Goal: Information Seeking & Learning: Learn about a topic

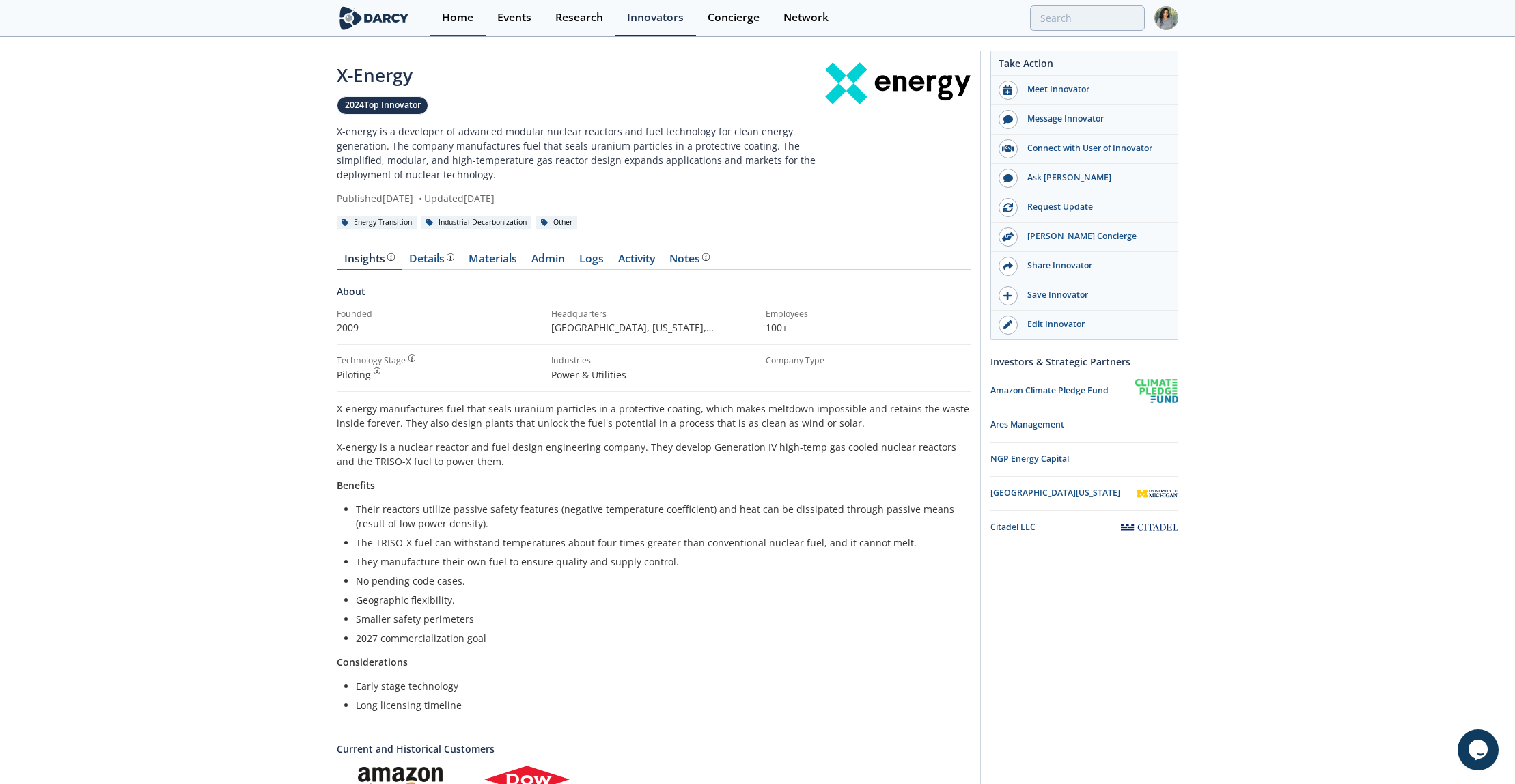
click at [460, 12] on div "Home" at bounding box center [458, 18] width 31 height 11
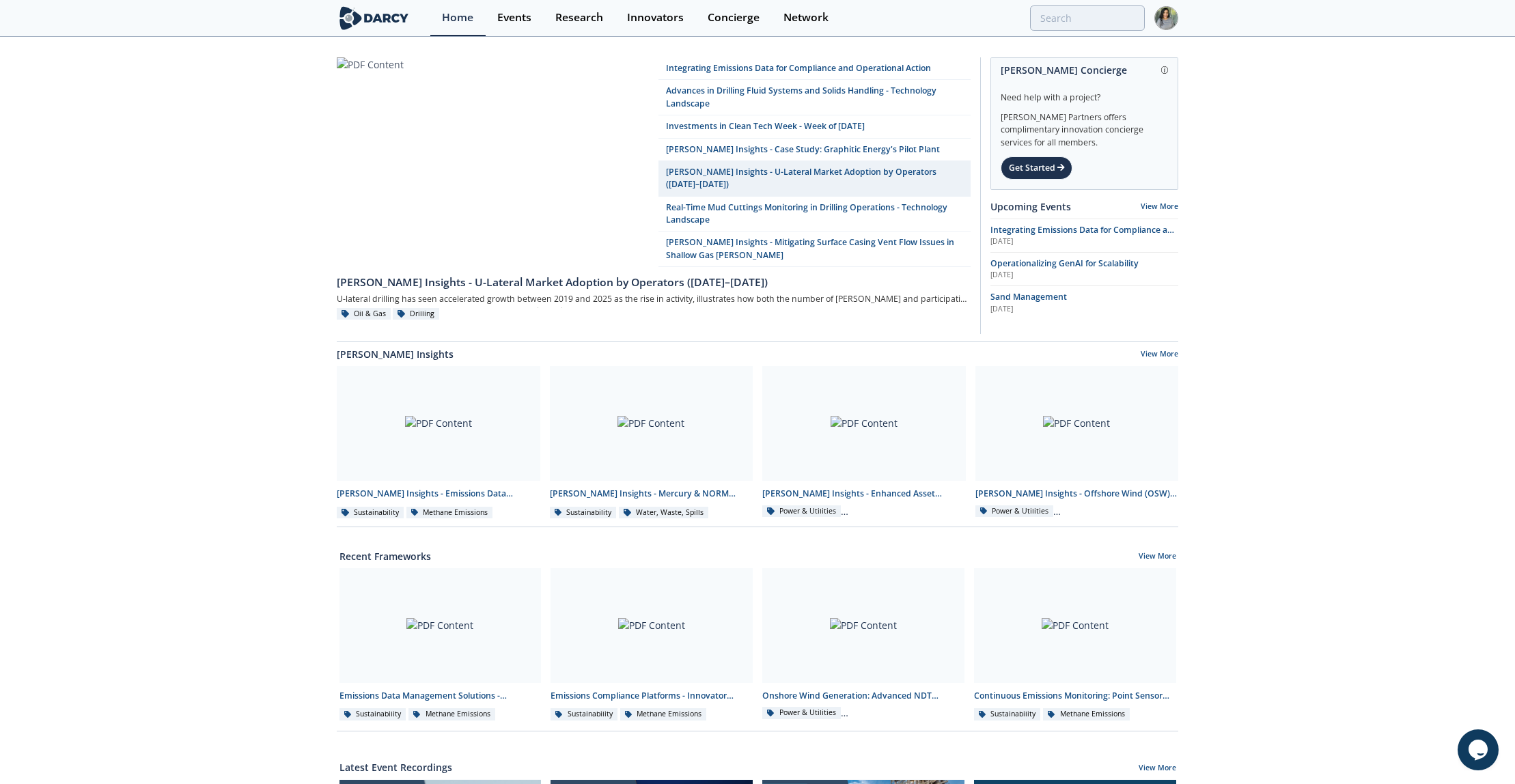
click at [225, 243] on div "Integrating Emissions Data for Compliance and Operational Action Advances in Dr…" at bounding box center [757, 622] width 1515 height 1168
click at [461, 19] on div "Home" at bounding box center [458, 18] width 31 height 11
click at [159, 138] on div "Integrating Emissions Data for Compliance and Operational Action Advances in Dr…" at bounding box center [757, 622] width 1515 height 1168
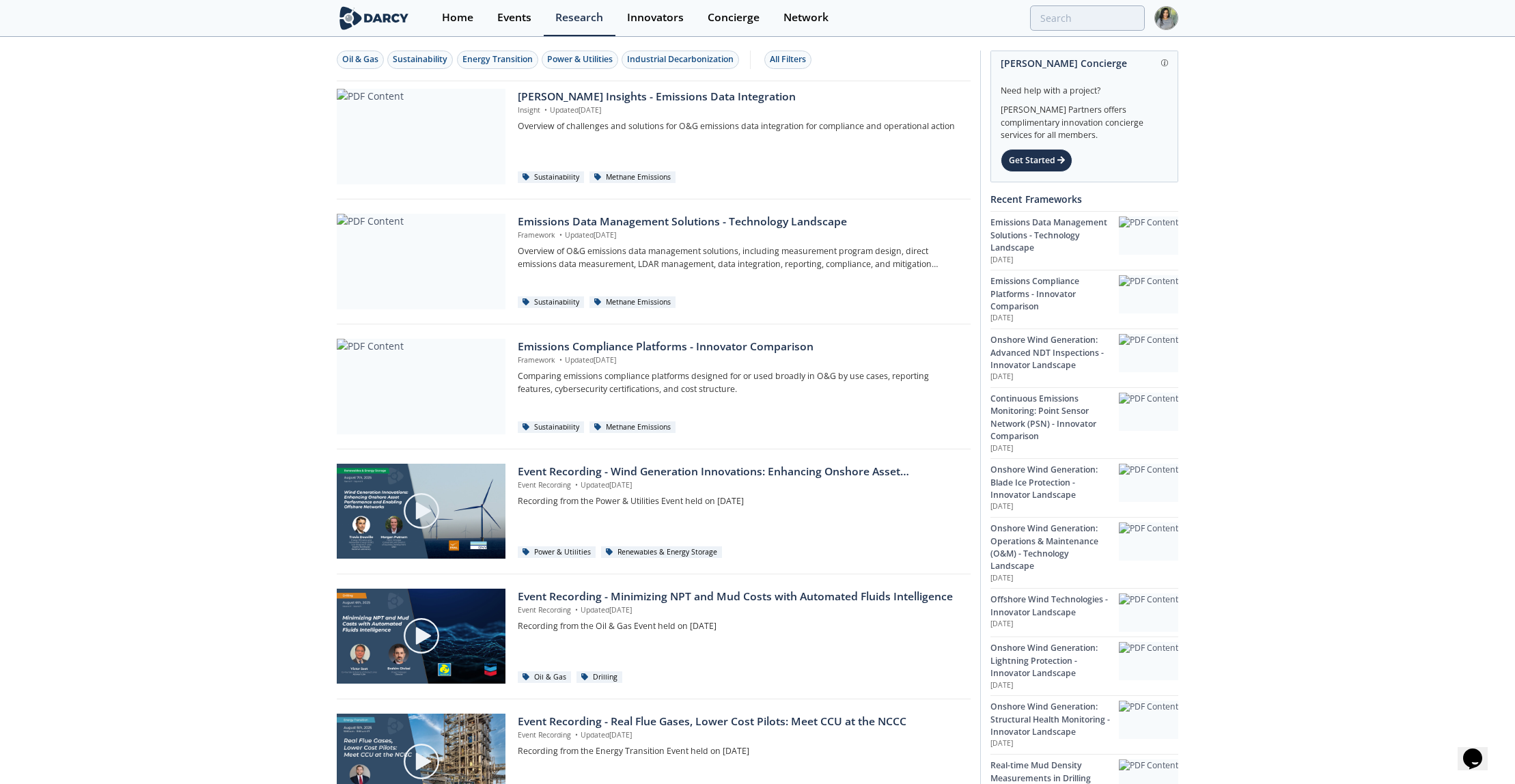
click at [1056, 32] on div "Home Events Research Innovators Concierge Network" at bounding box center [804, 18] width 748 height 37
click at [1053, 19] on input "search" at bounding box center [998, 18] width 294 height 25
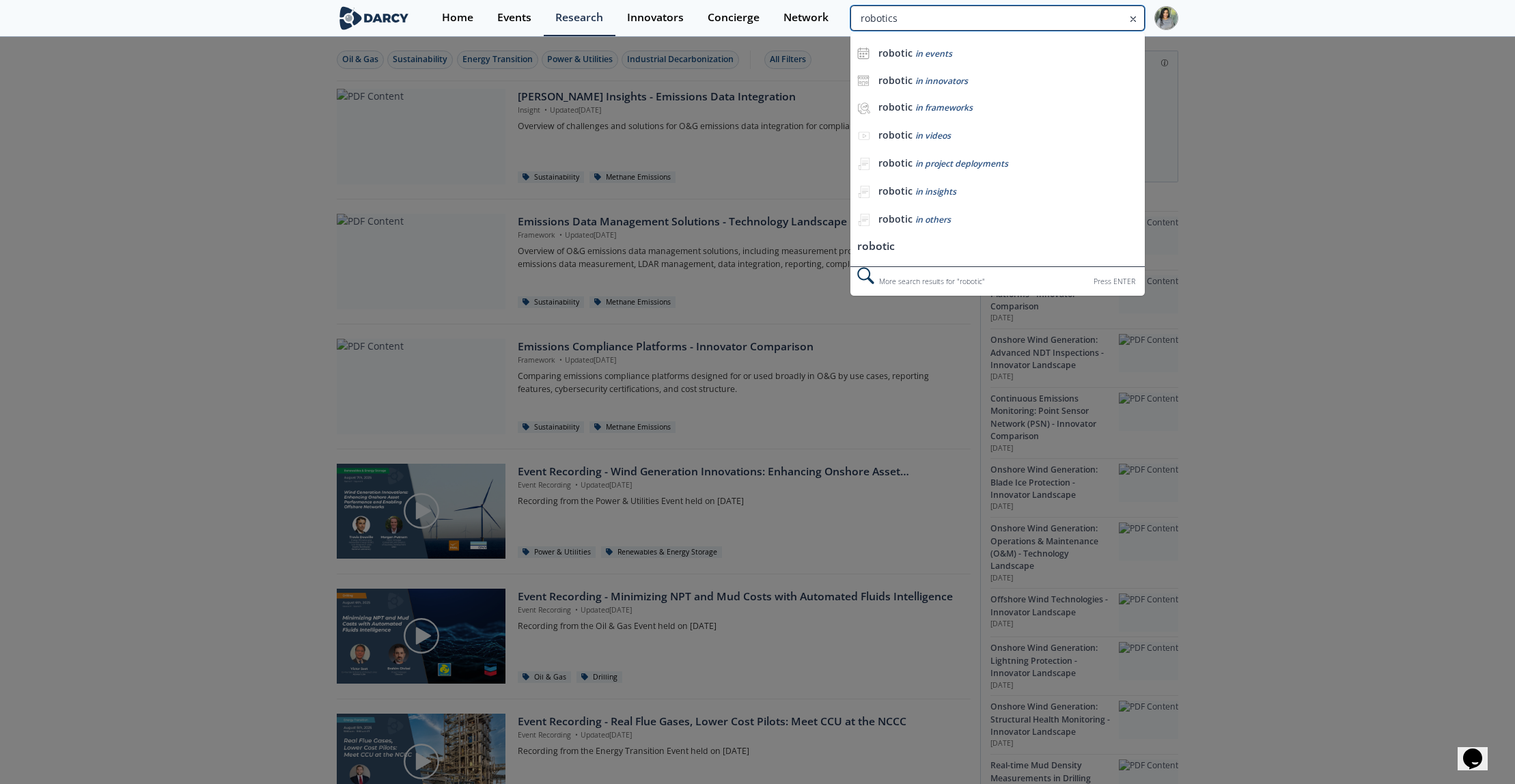
type input "robotics"
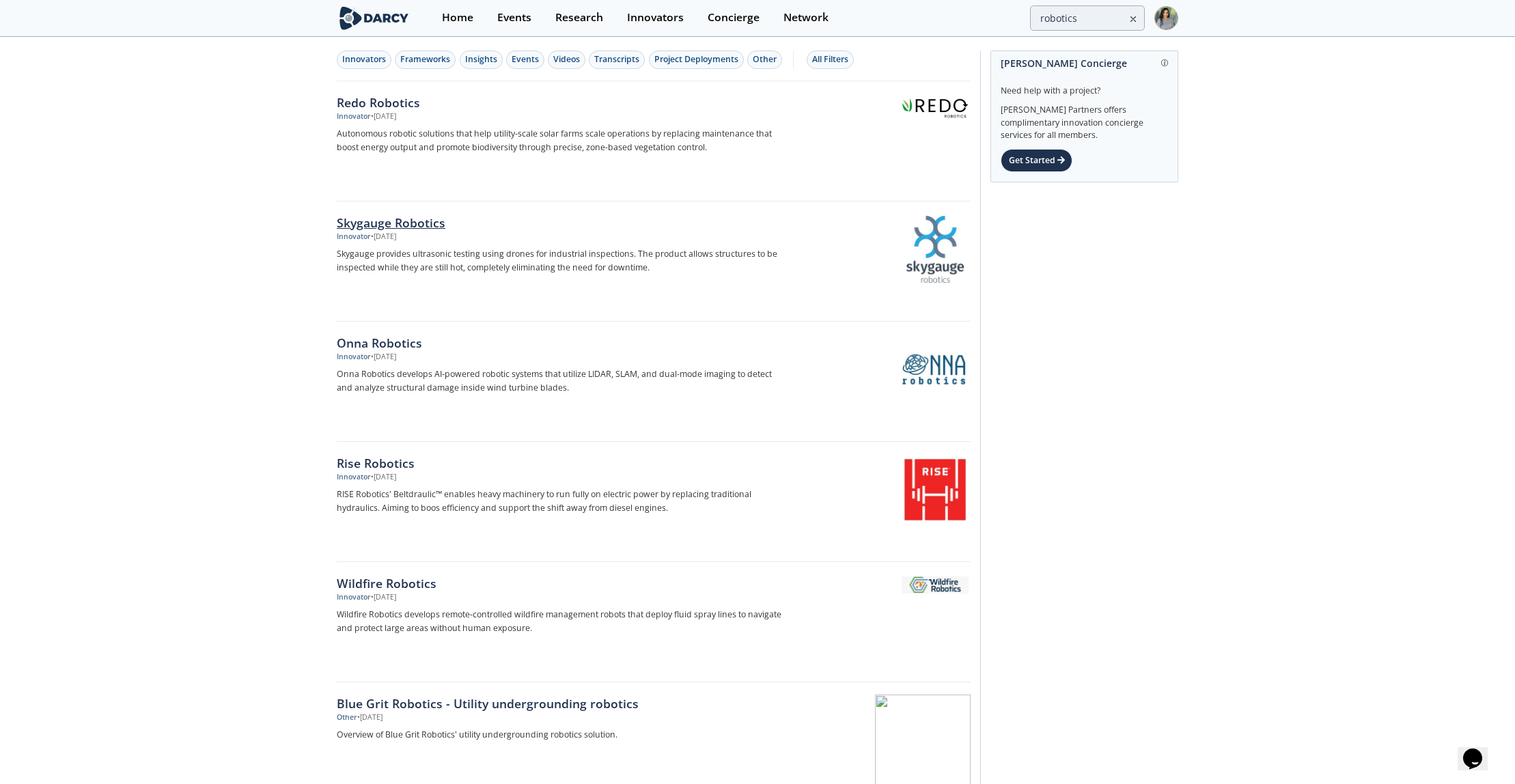
click at [395, 223] on div "Skygauge Robotics" at bounding box center [563, 222] width 452 height 18
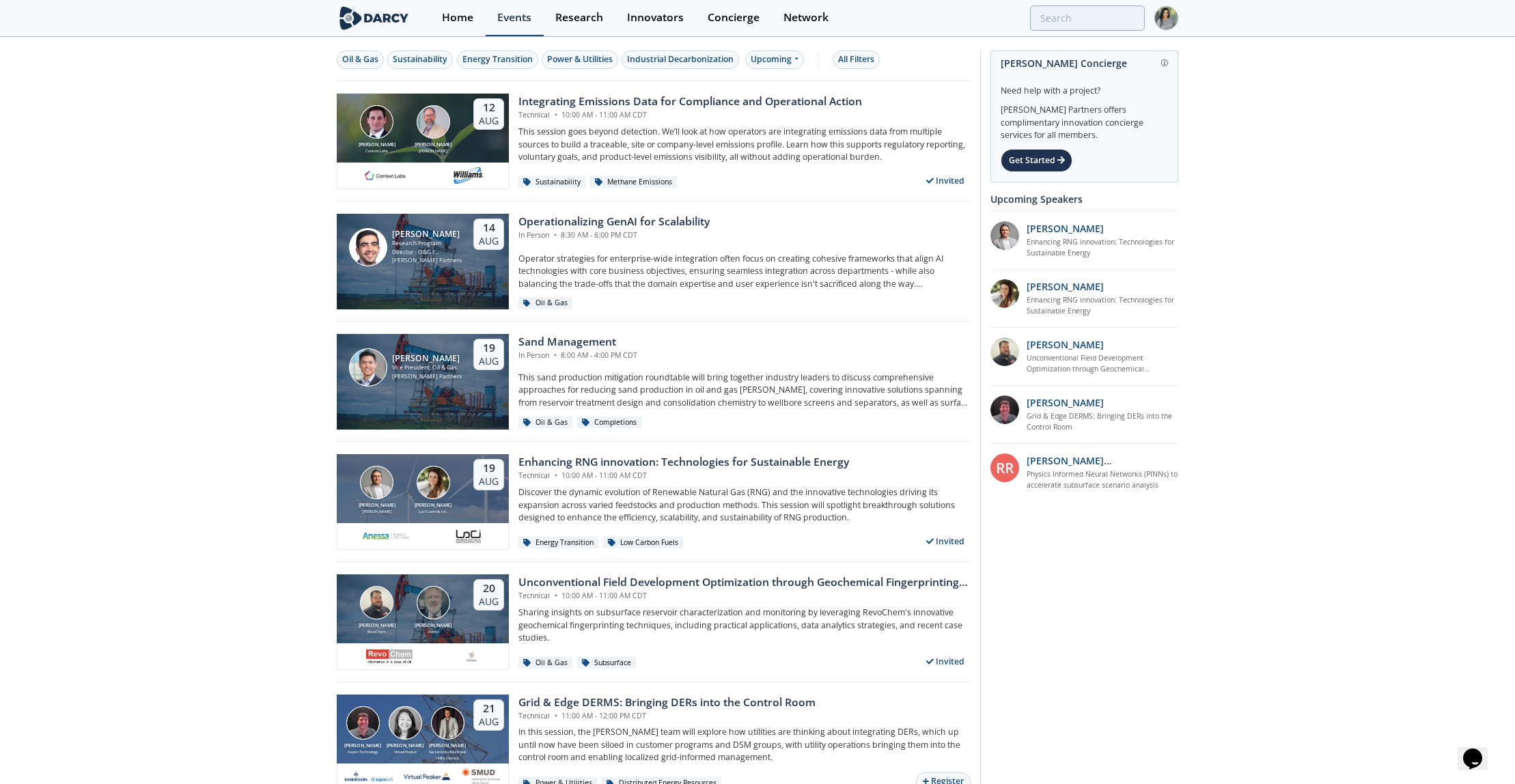
click at [510, 19] on div "Events" at bounding box center [514, 18] width 34 height 11
click at [542, 106] on div "Integrating Emissions Data for Compliance and Operational Action" at bounding box center [690, 101] width 344 height 16
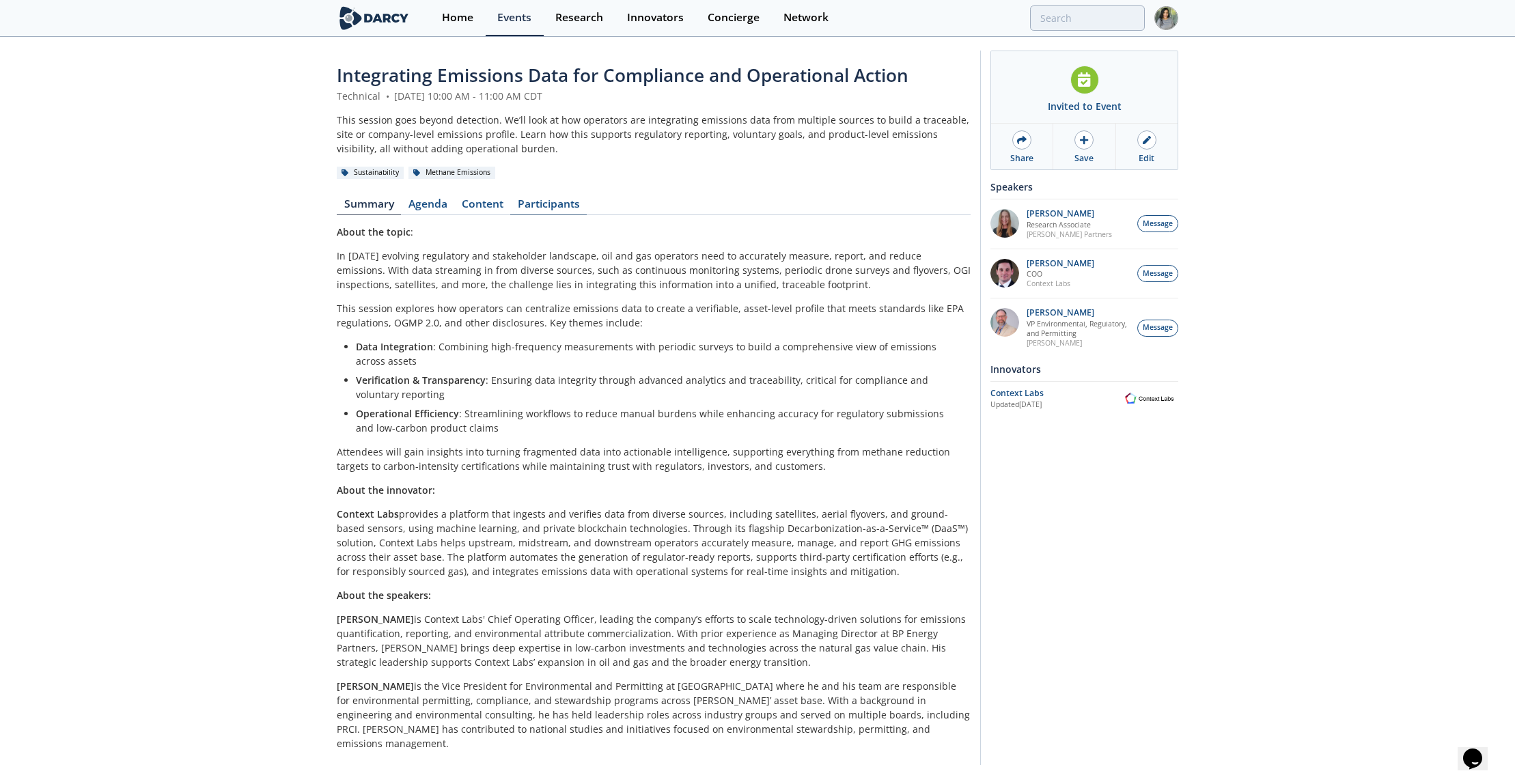
click at [573, 198] on link "Participants" at bounding box center [549, 206] width 76 height 16
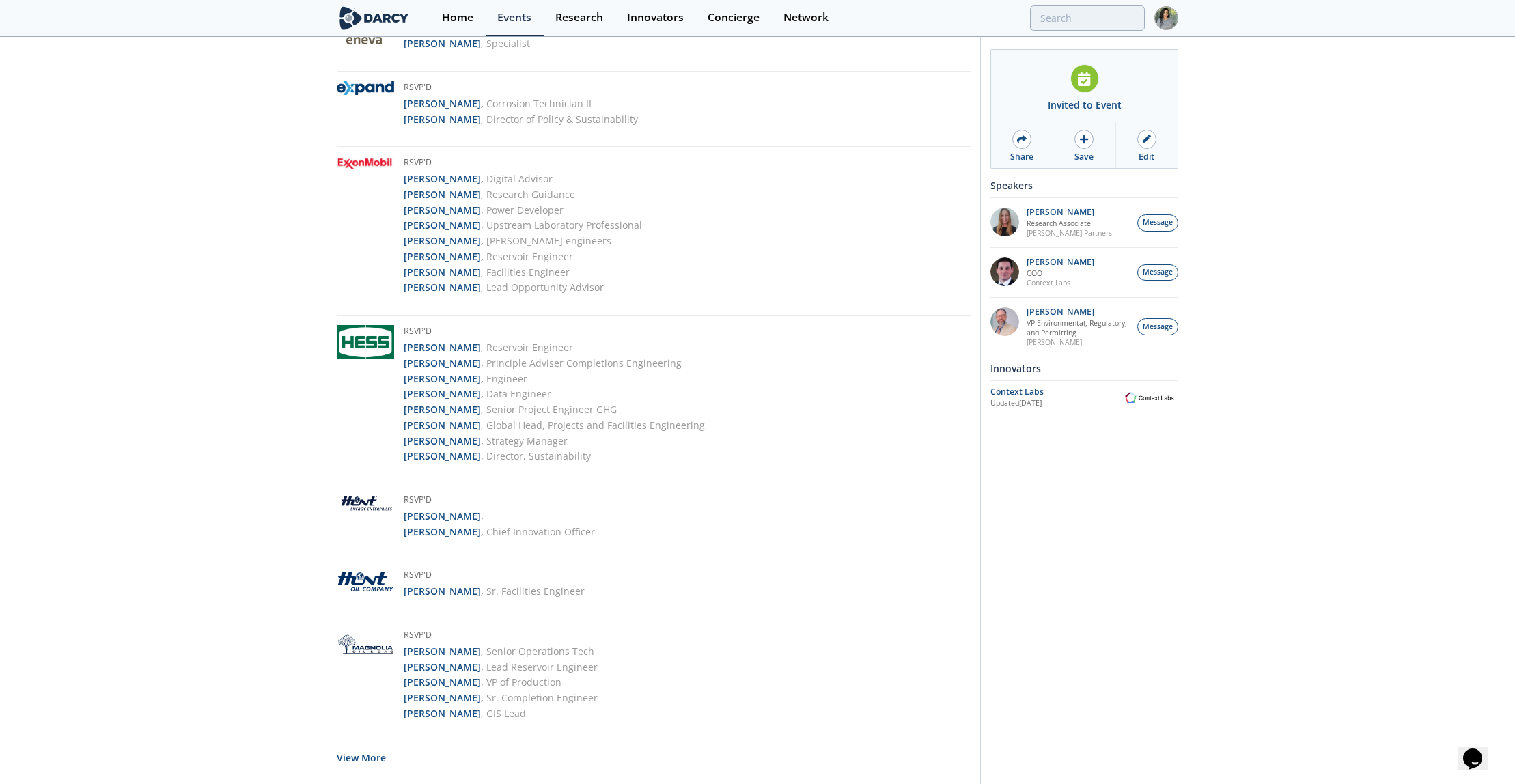
scroll to position [2406, 0]
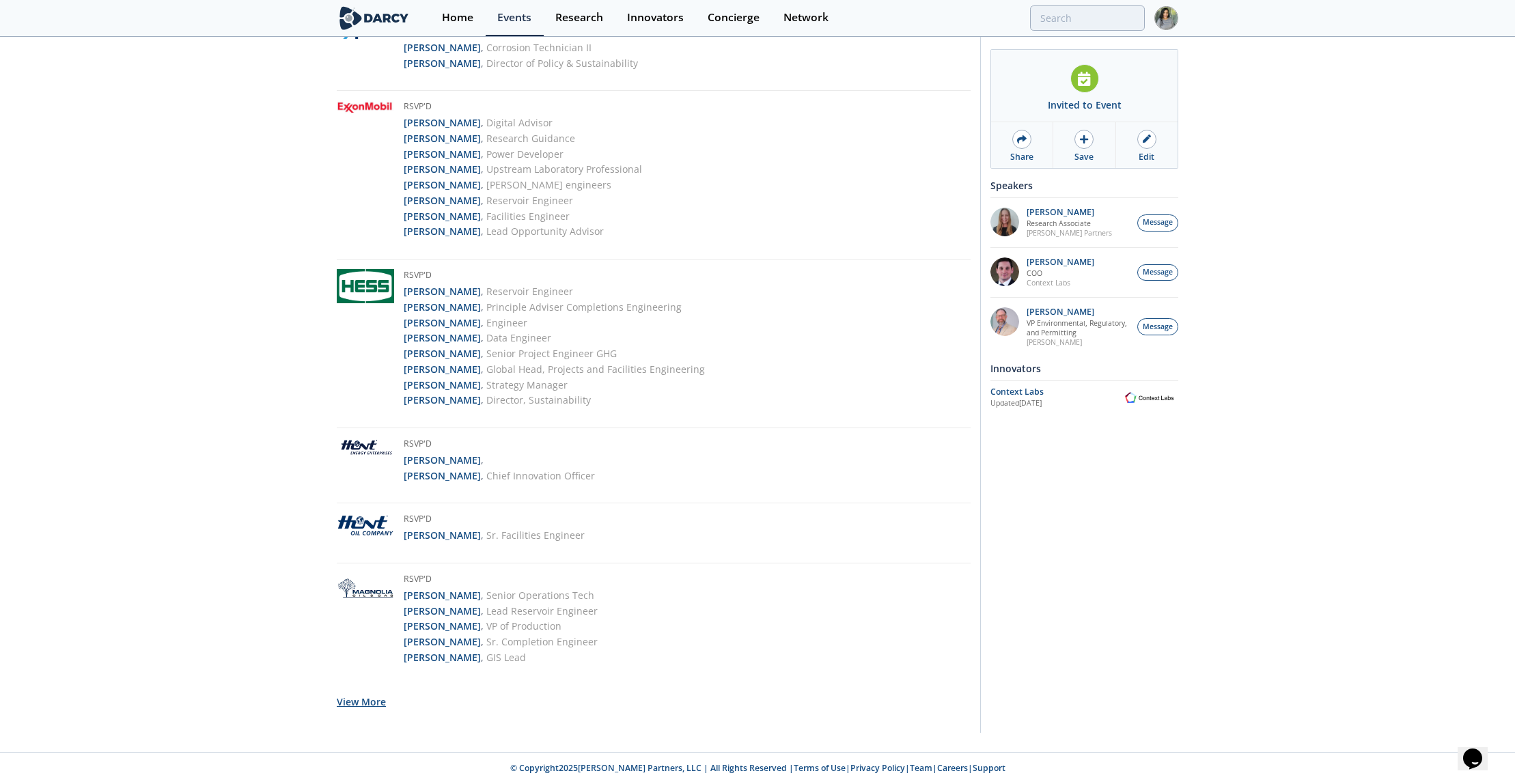
click at [350, 708] on button "View More" at bounding box center [361, 702] width 49 height 33
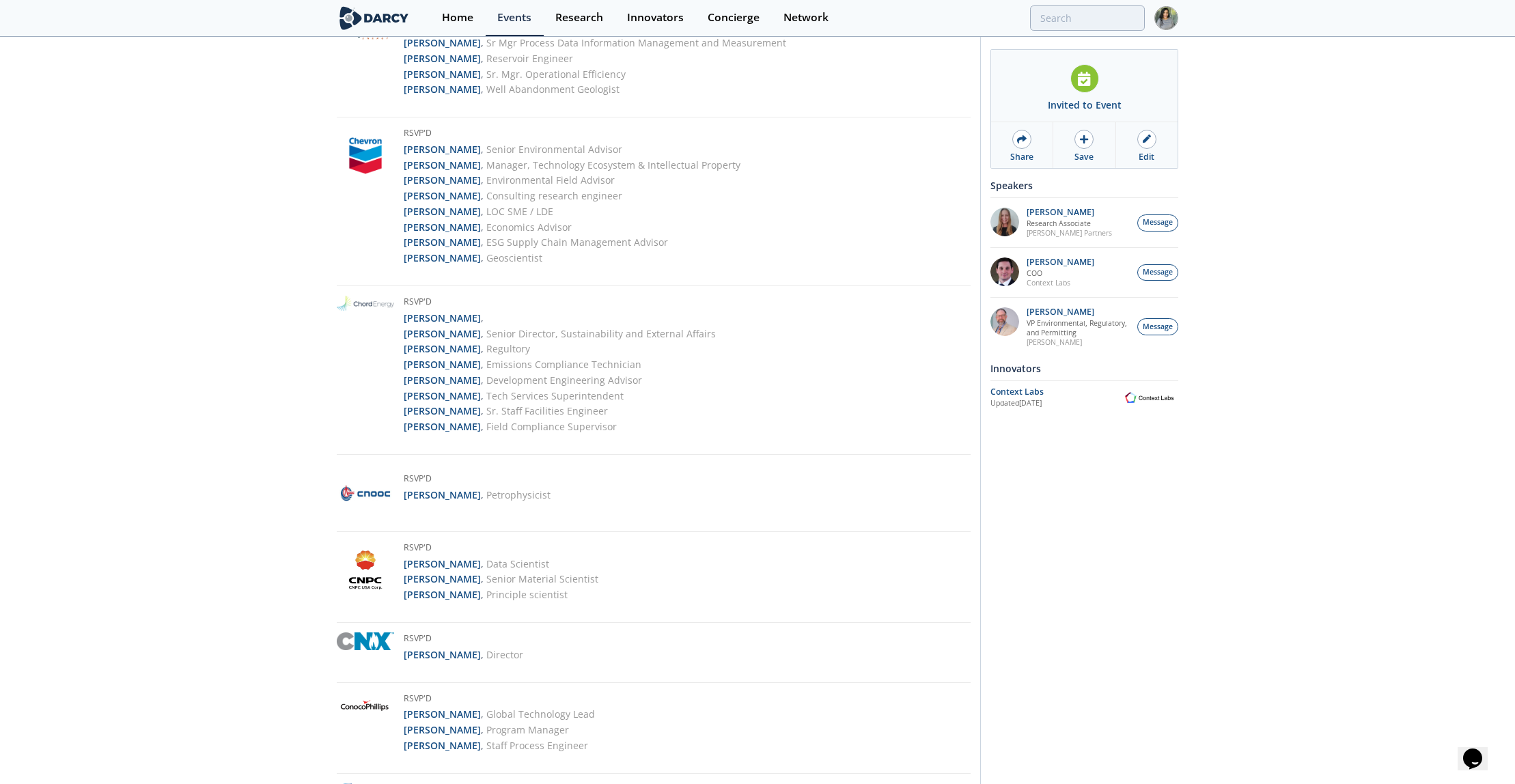
scroll to position [0, 0]
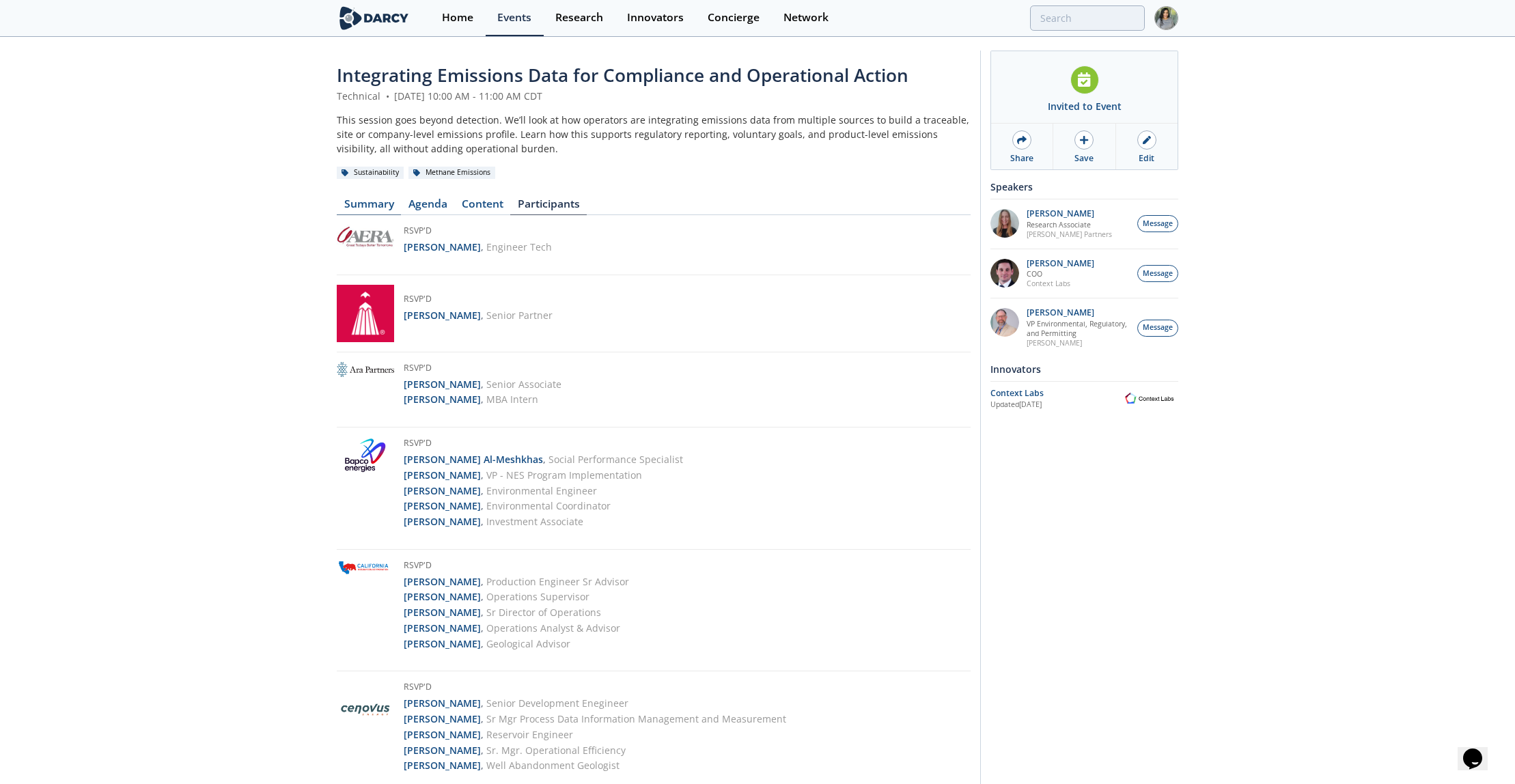
click at [368, 204] on link "Summary" at bounding box center [369, 206] width 65 height 16
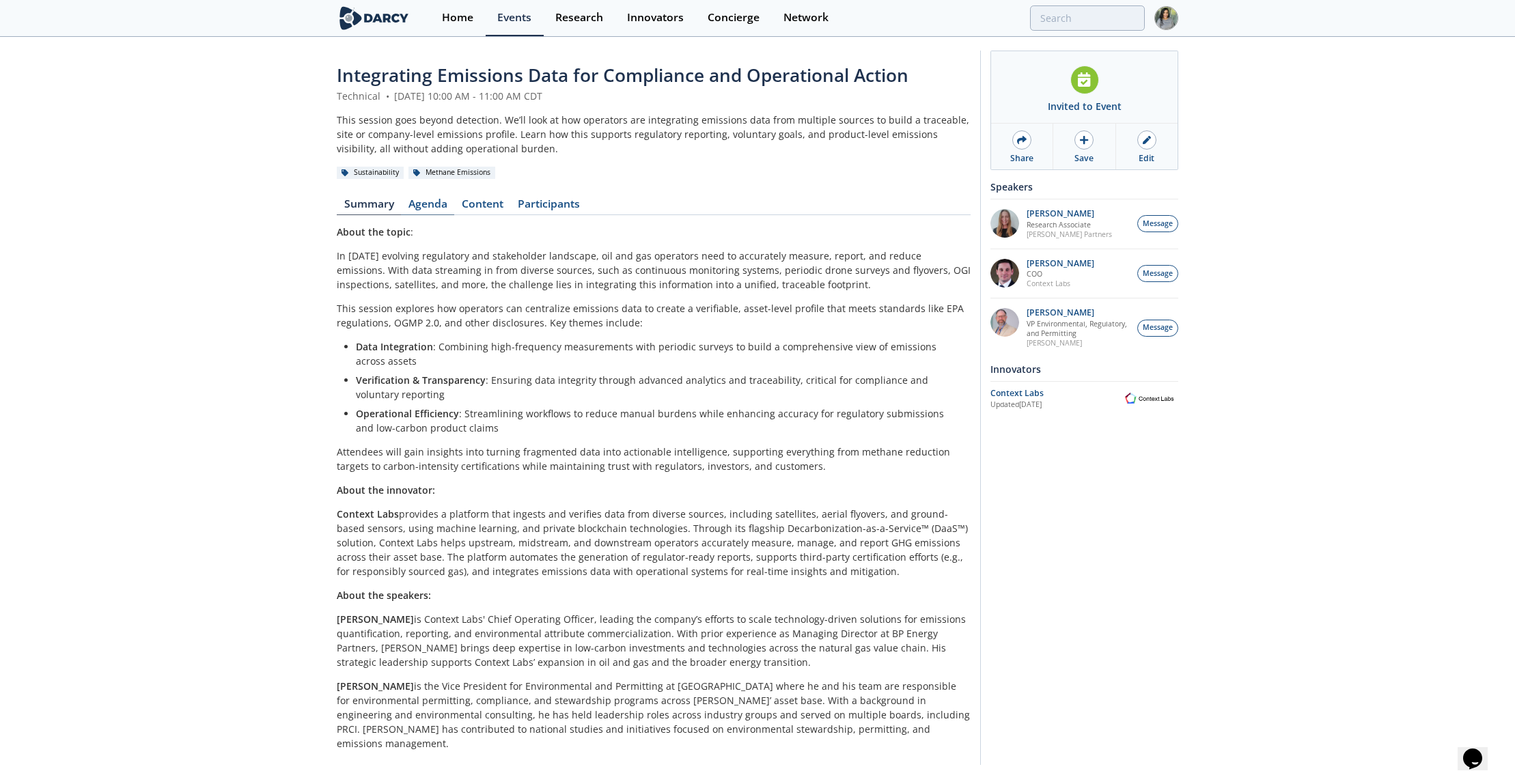
click at [426, 208] on link "Agenda" at bounding box center [427, 206] width 53 height 16
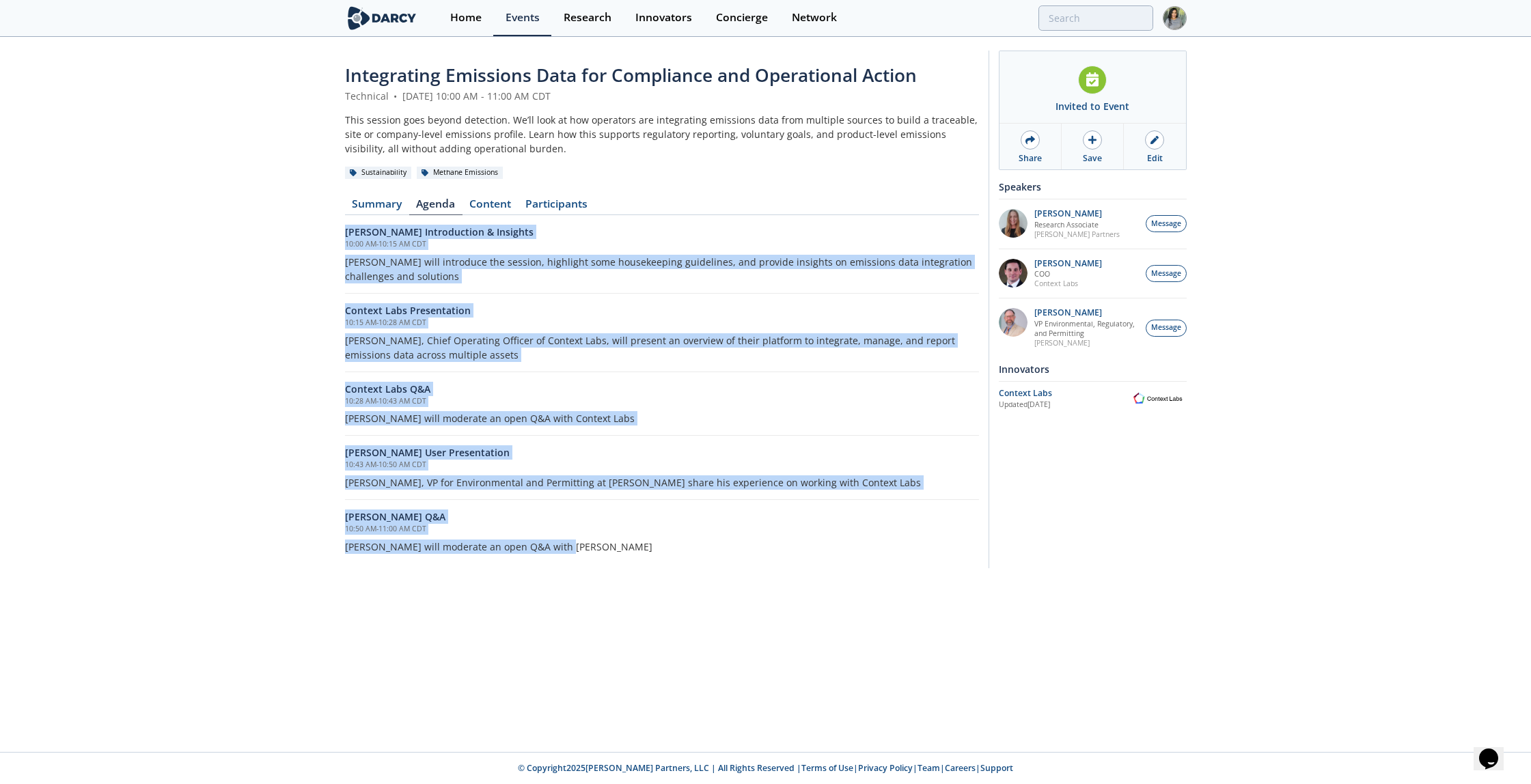
drag, startPoint x: 341, startPoint y: 230, endPoint x: 585, endPoint y: 549, distance: 401.6
click at [585, 549] on div "Integrating Emissions Data for Compliance and Operational Action Technical • [D…" at bounding box center [766, 313] width 1531 height 549
copy div "[PERSON_NAME] Introduction & Insights 10:00 AM - 10:15 AM CDT [PERSON_NAME] wil…"
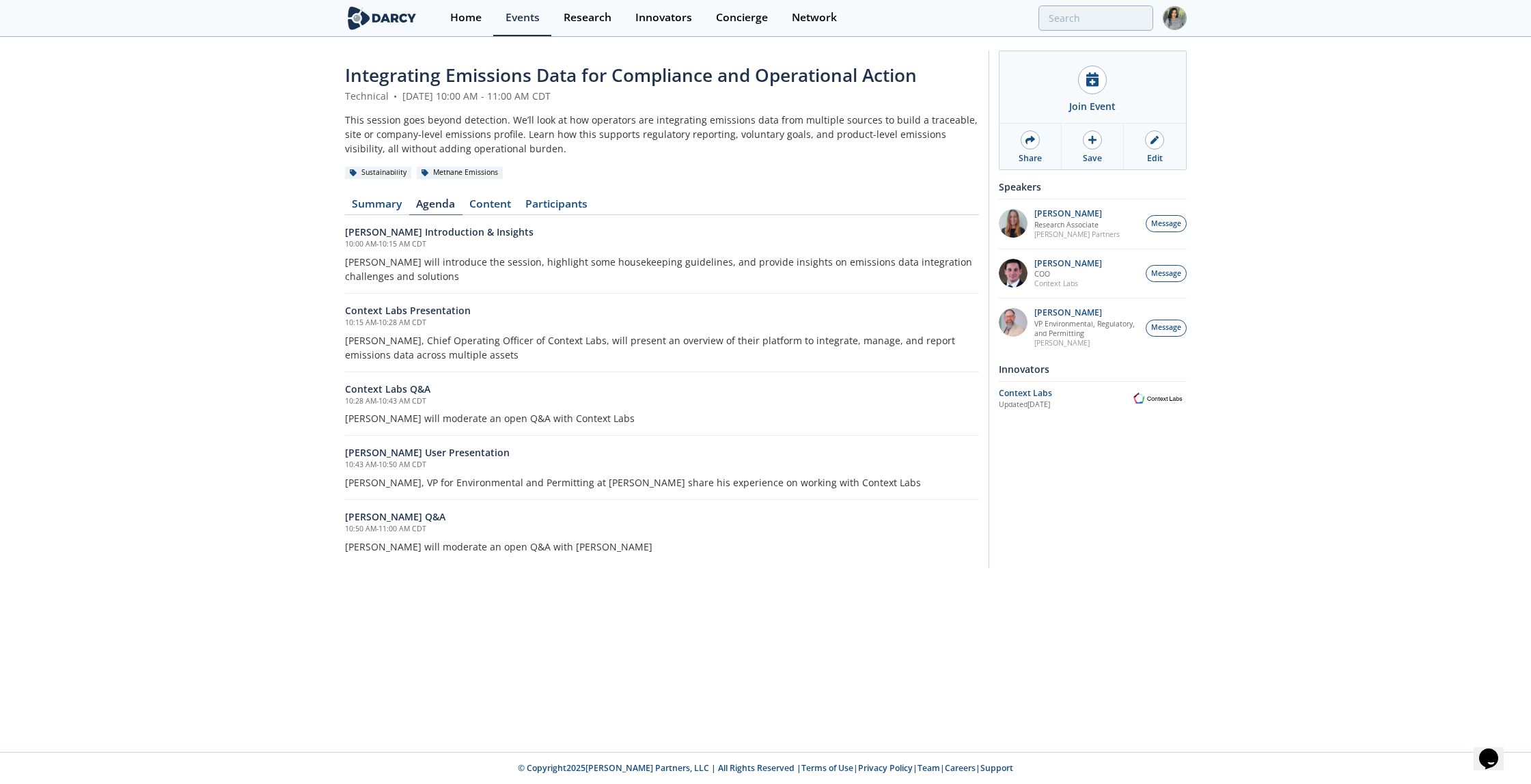
click at [606, 117] on div "This session goes beyond detection. We’ll look at how operators are integrating…" at bounding box center [661, 134] width 634 height 43
click at [444, 5] on link "Home" at bounding box center [465, 18] width 55 height 37
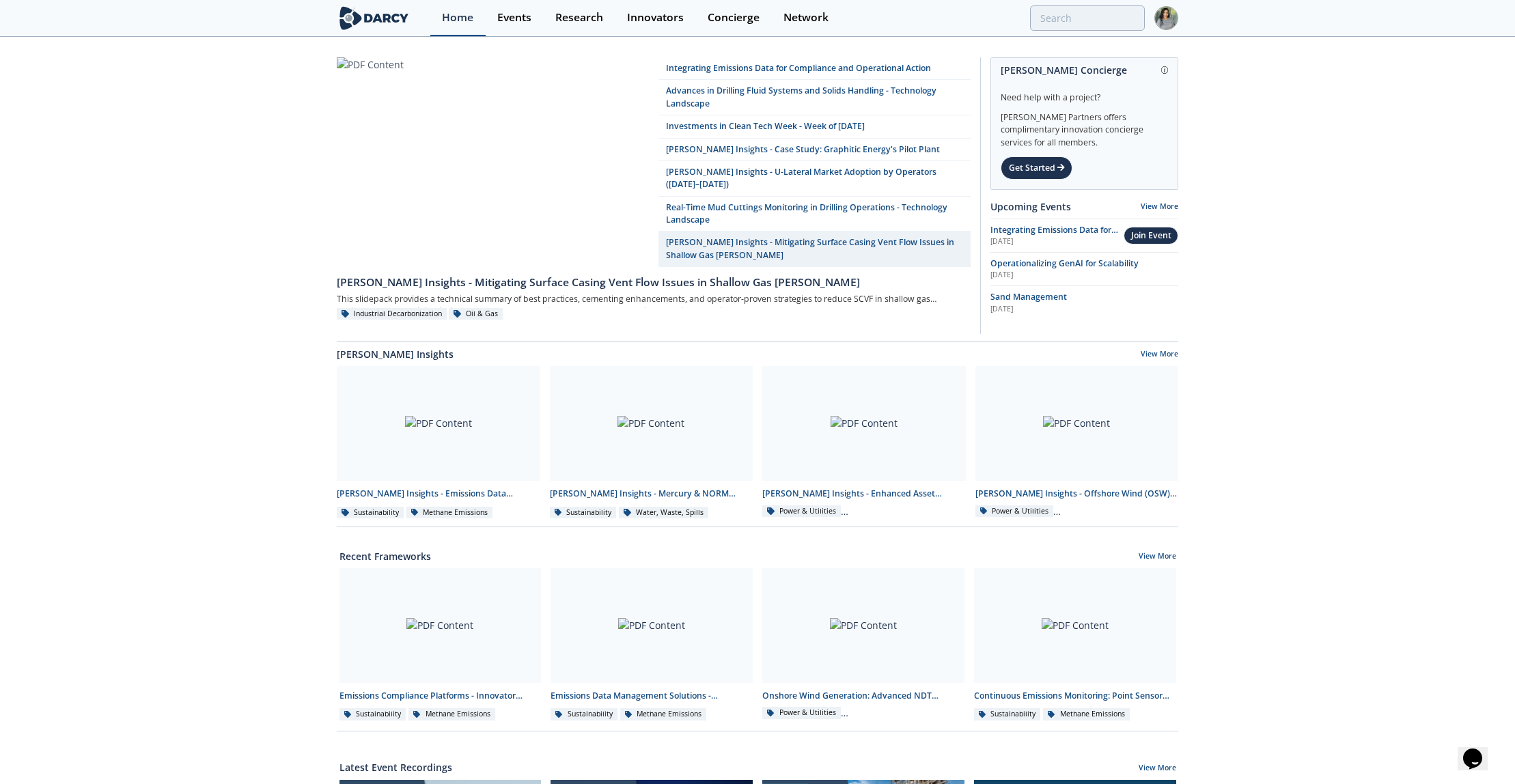
click at [461, 25] on link "Home" at bounding box center [458, 18] width 55 height 37
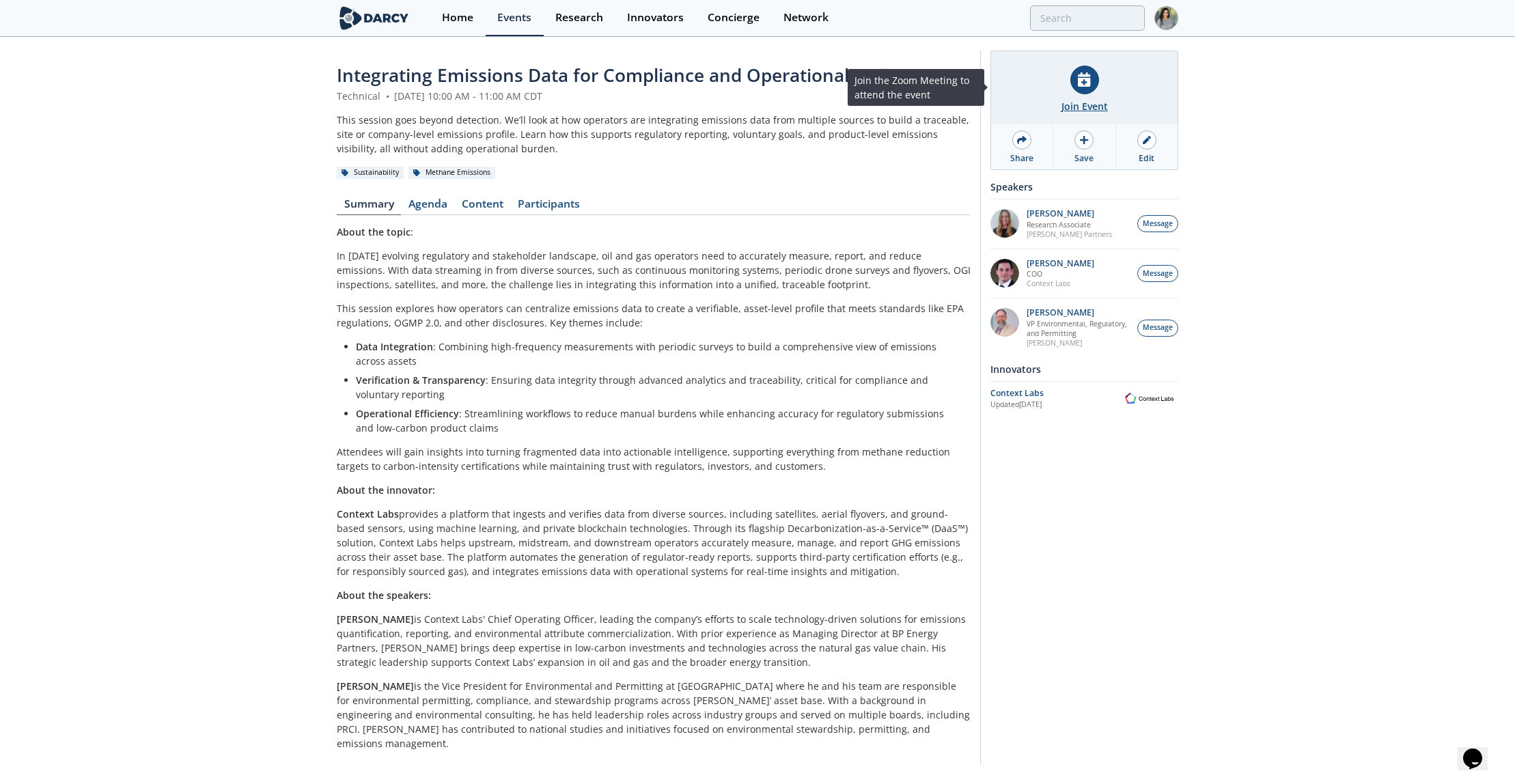
click at [1075, 86] on div at bounding box center [1085, 79] width 29 height 29
click at [475, 198] on link "Content" at bounding box center [482, 206] width 56 height 16
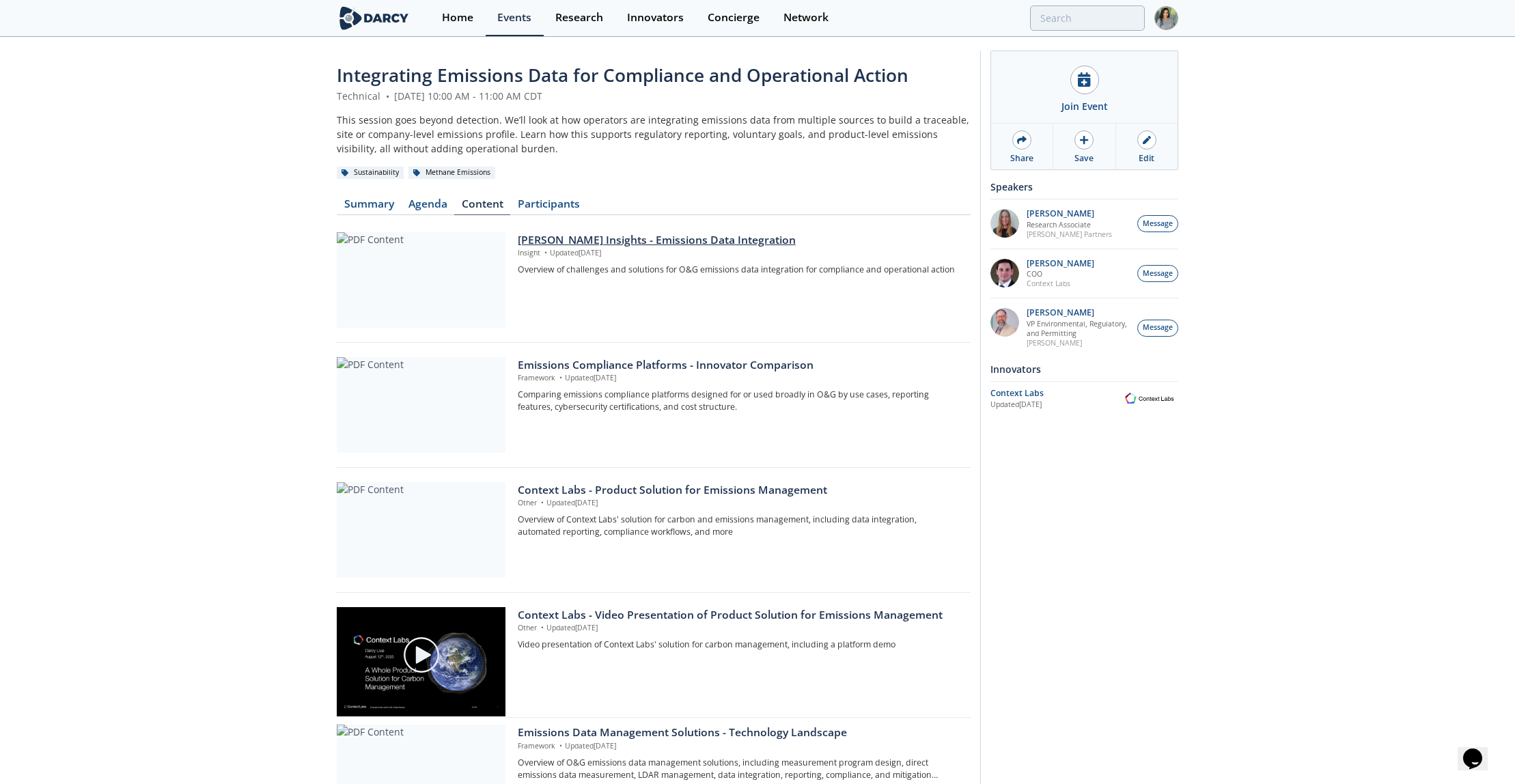
click at [614, 240] on div "[PERSON_NAME] Insights - Emissions Data Integration" at bounding box center [740, 240] width 444 height 16
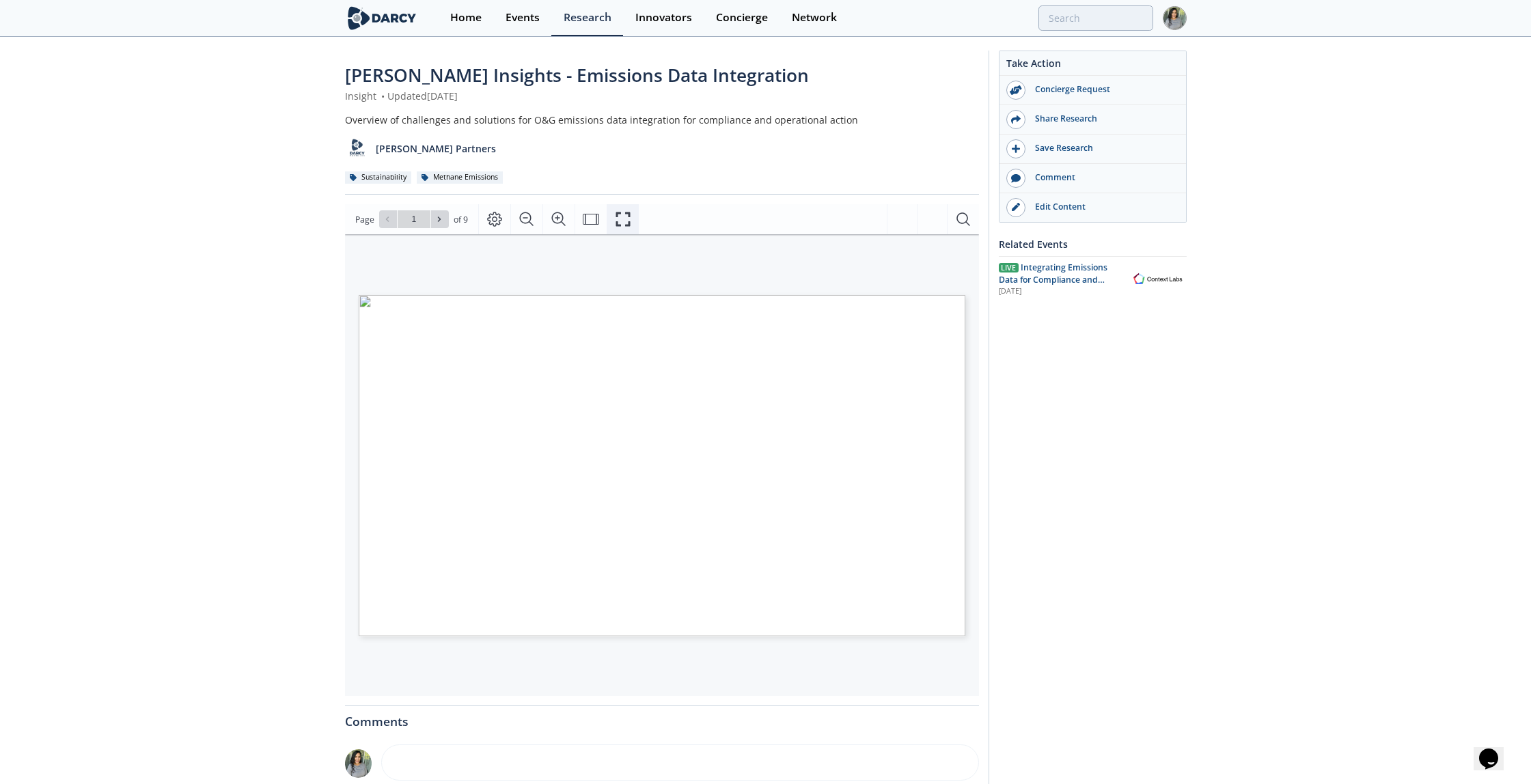
click at [622, 215] on icon "Fullscreen" at bounding box center [622, 219] width 16 height 16
